Goal: Information Seeking & Learning: Learn about a topic

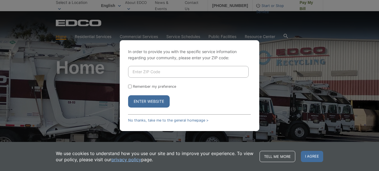
click at [155, 73] on input "Enter ZIP Code" at bounding box center [188, 72] width 121 height 12
type input "91945"
click at [147, 102] on button "Enter Website" at bounding box center [149, 101] width 42 height 12
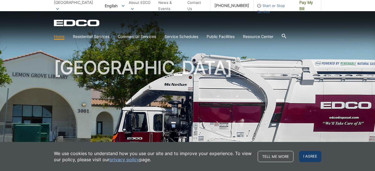
click at [312, 158] on span "I agree" at bounding box center [310, 156] width 22 height 11
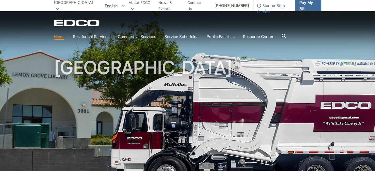
click at [310, 5] on span "Pay My Bill" at bounding box center [308, 5] width 18 height 12
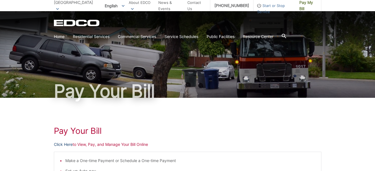
click at [59, 144] on link "Click Here" at bounding box center [63, 144] width 19 height 6
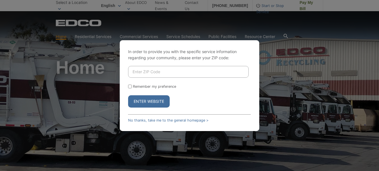
click at [161, 74] on input "Enter ZIP Code" at bounding box center [188, 72] width 121 height 12
type input "91945"
click at [150, 101] on button "Enter Website" at bounding box center [149, 101] width 42 height 12
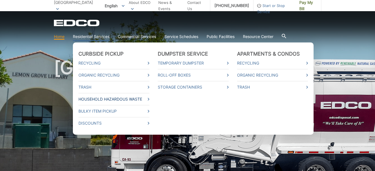
click at [100, 99] on link "Household Hazardous Waste" at bounding box center [113, 99] width 71 height 6
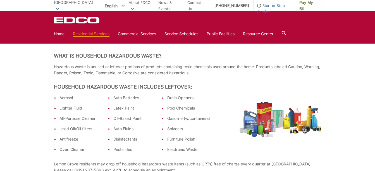
scroll to position [84, 0]
